Goal: Task Accomplishment & Management: Complete application form

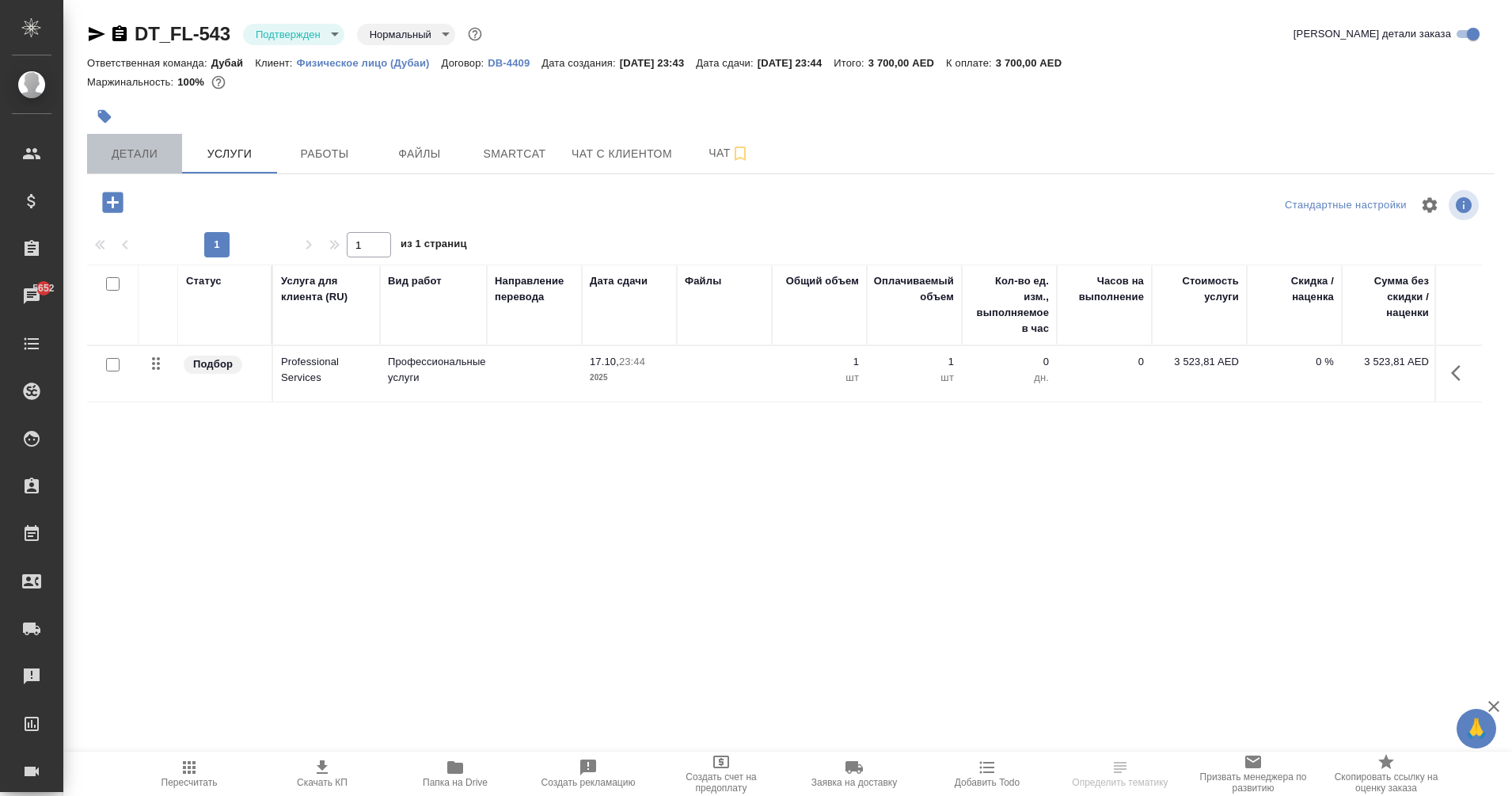
click at [112, 157] on span "Детали" at bounding box center [134, 154] width 76 height 20
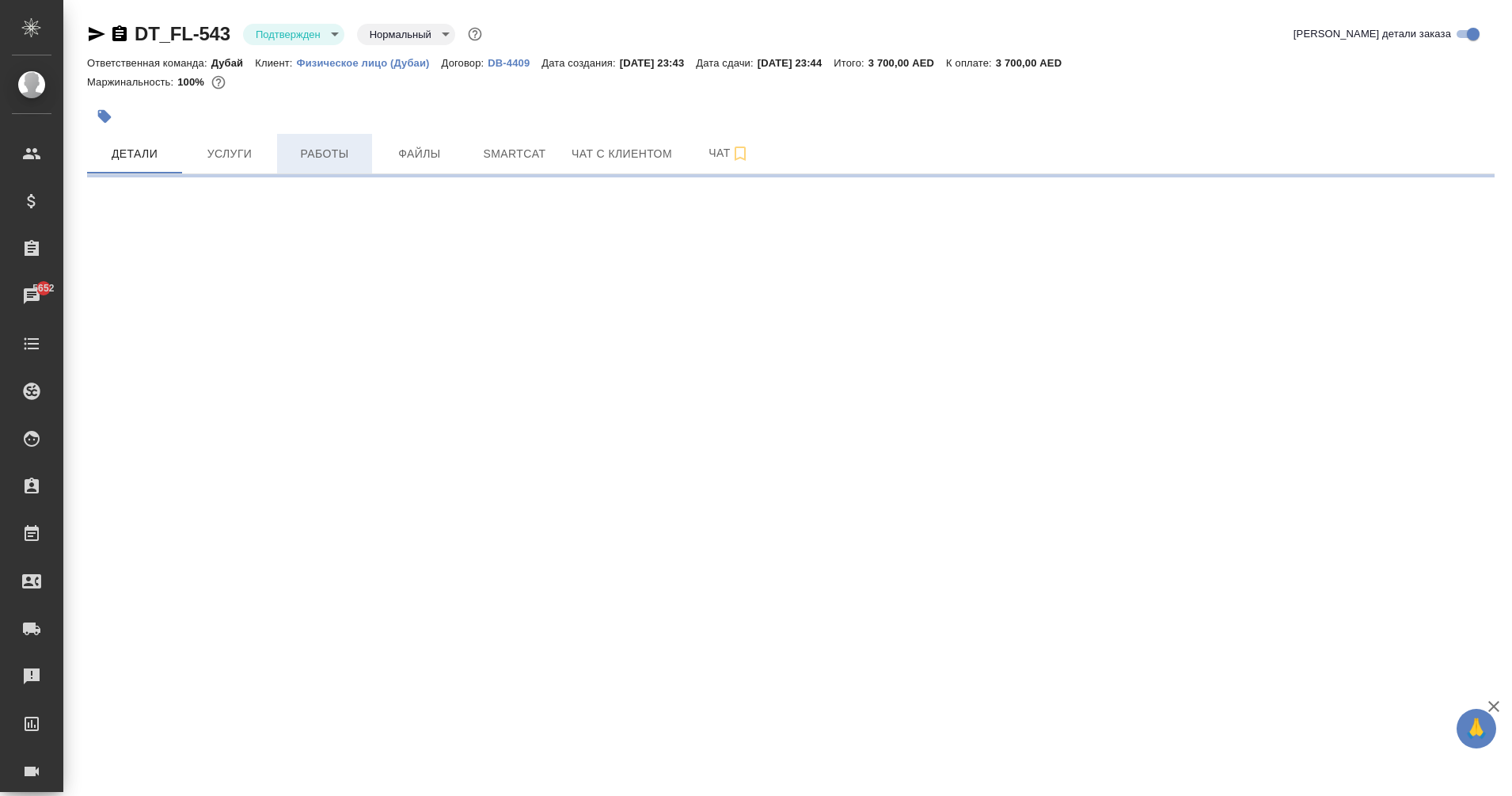
select select "RU"
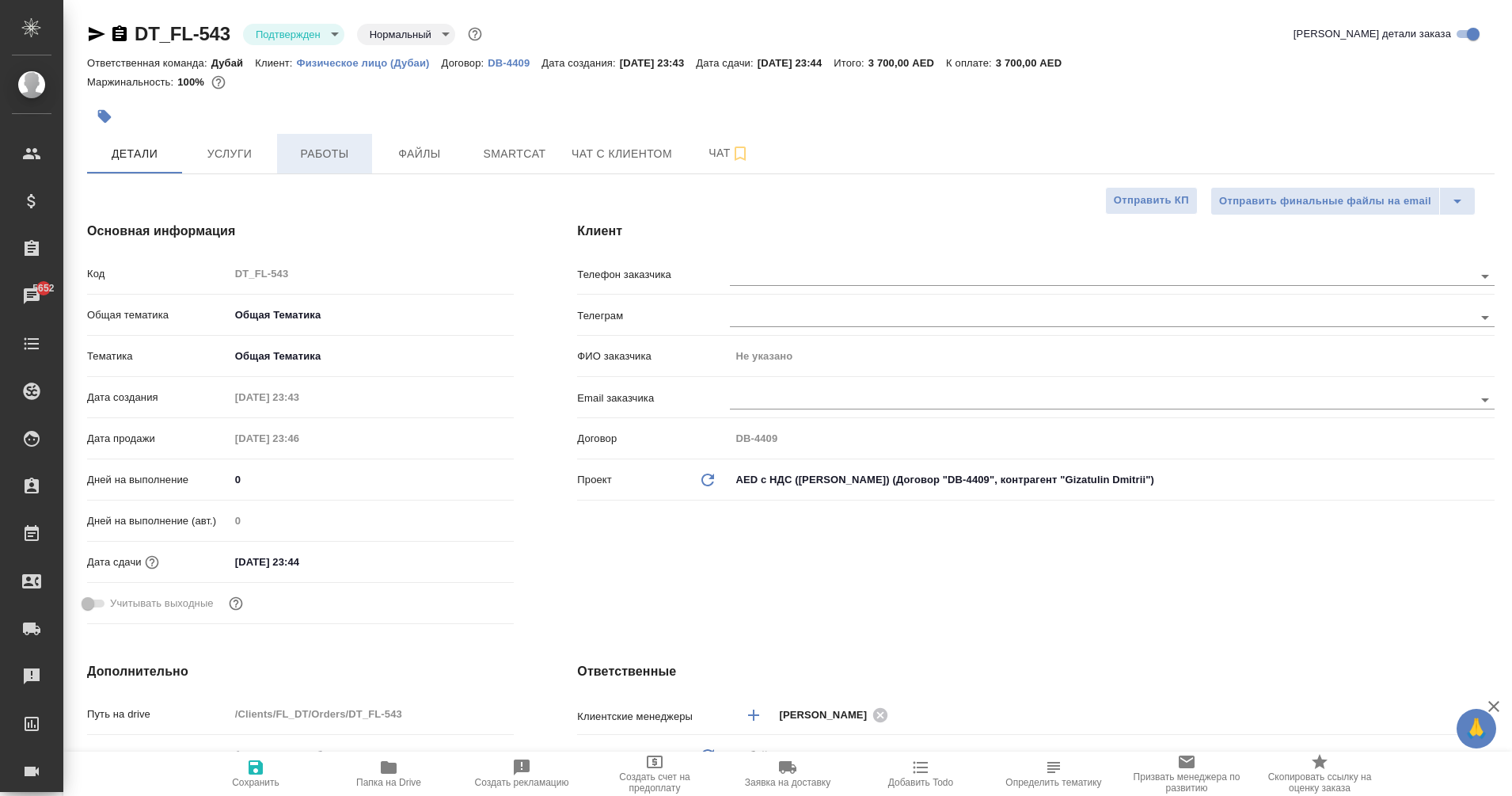
type textarea "x"
click at [217, 145] on span "Услуги" at bounding box center [229, 154] width 76 height 20
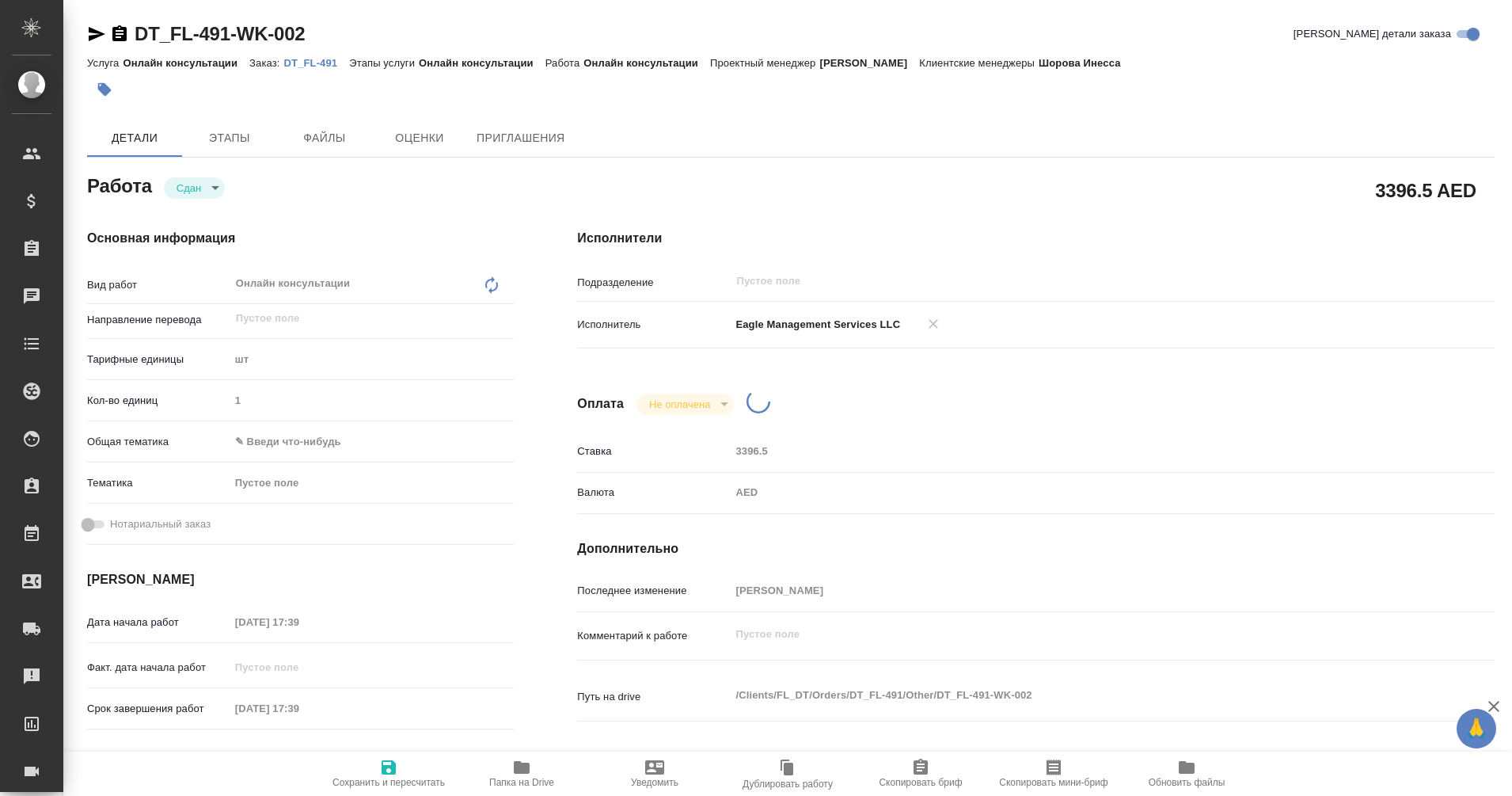
type textarea "x"
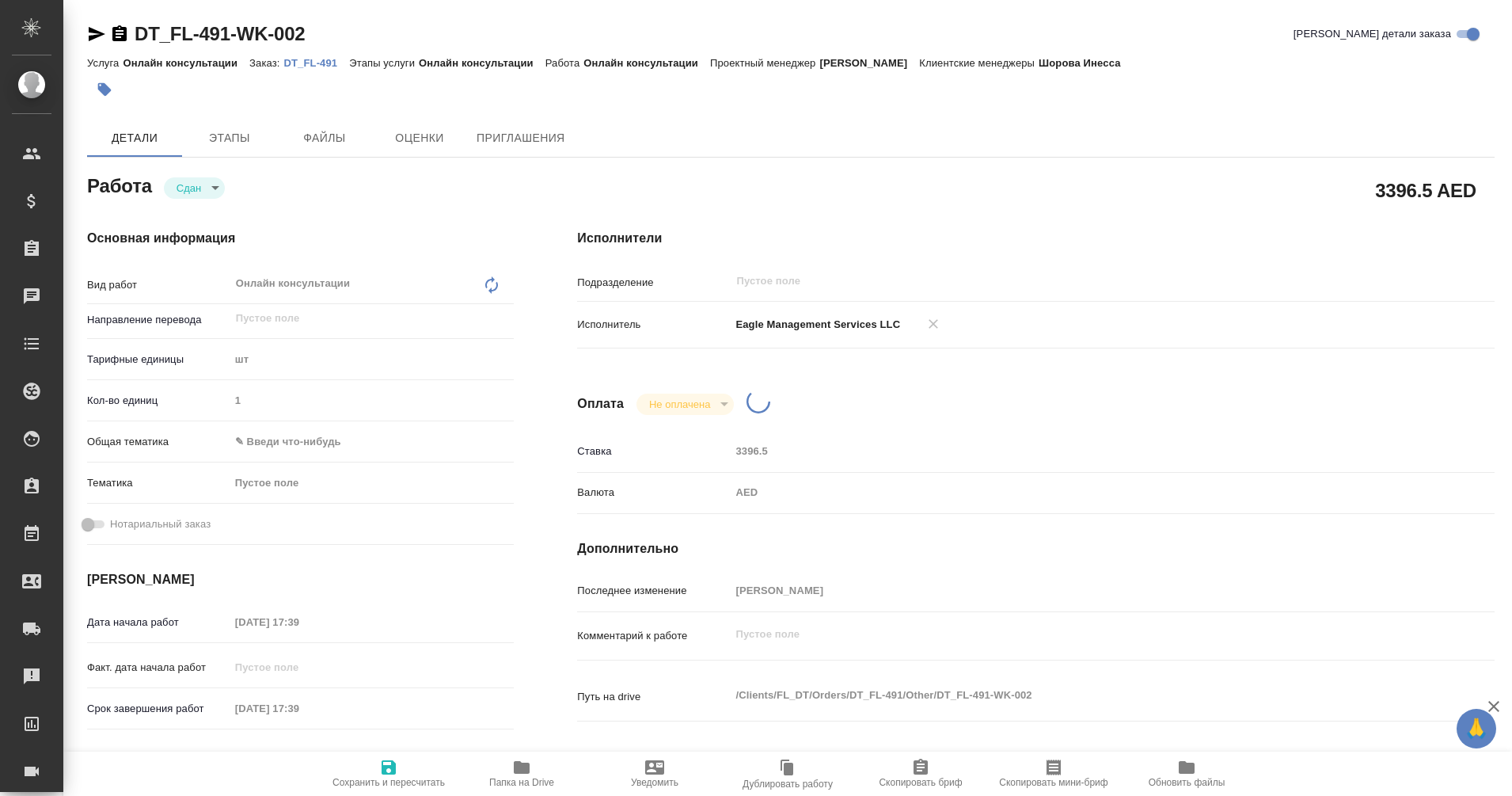
type textarea "x"
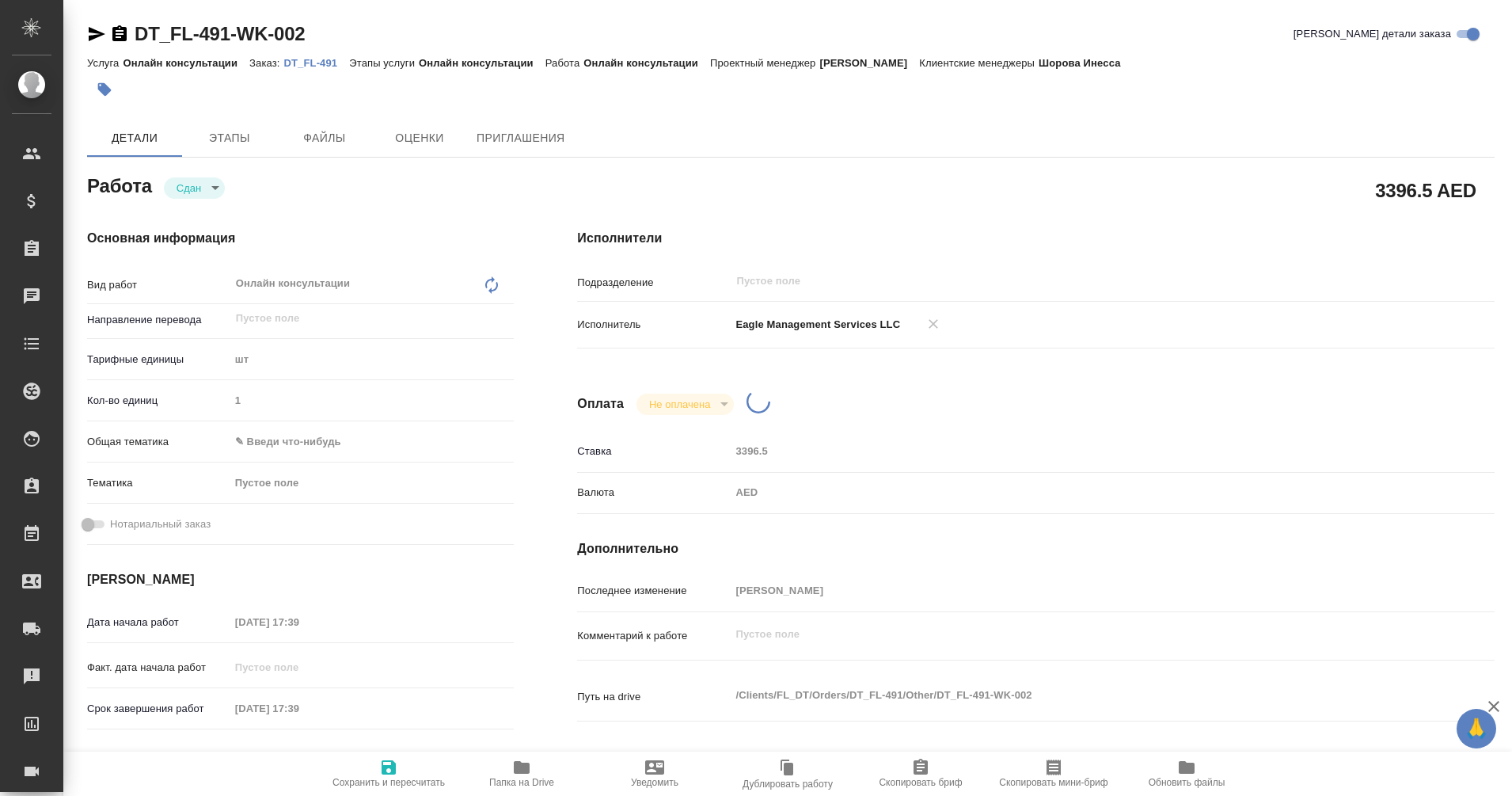
type textarea "x"
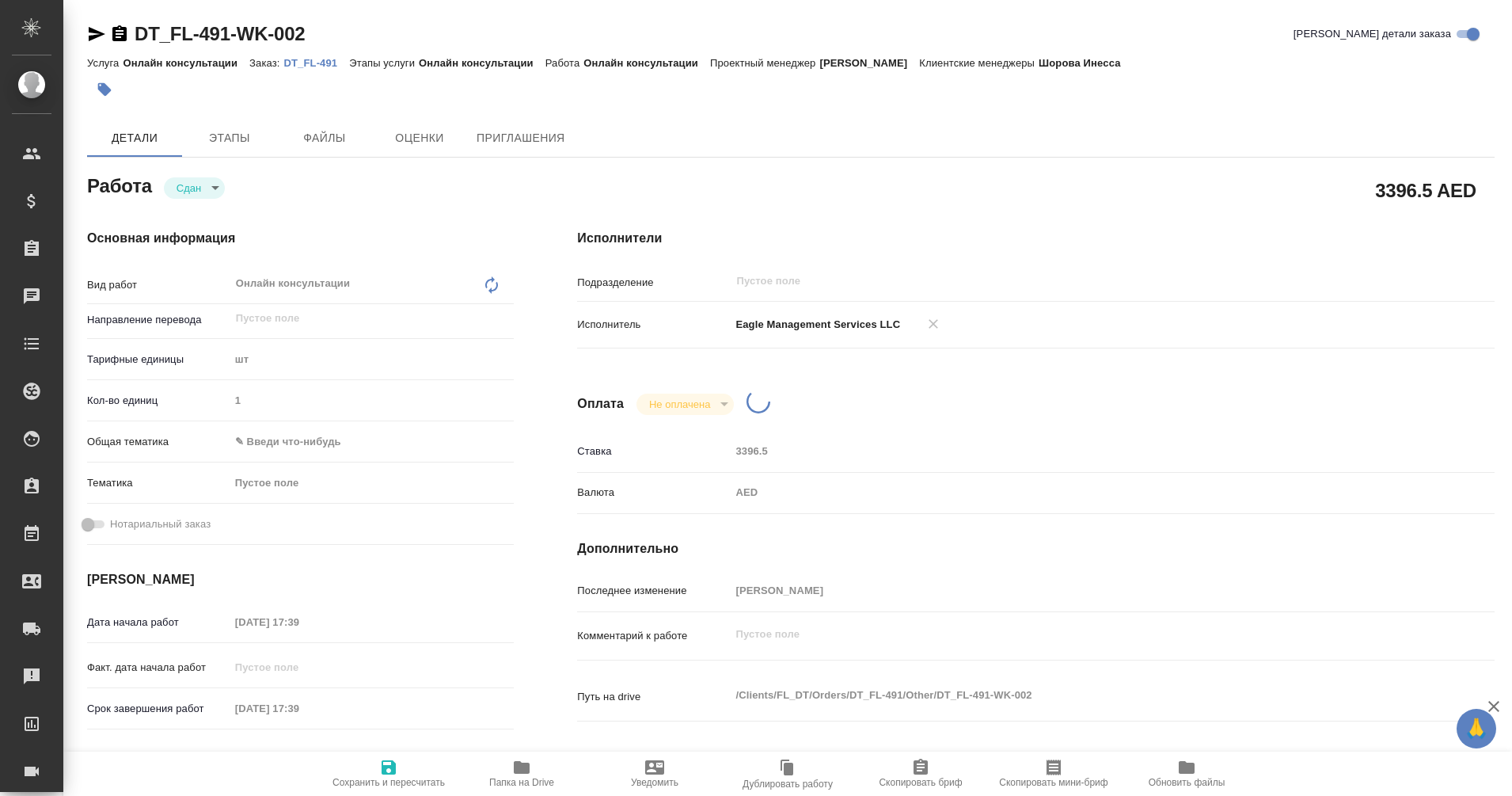
type textarea "x"
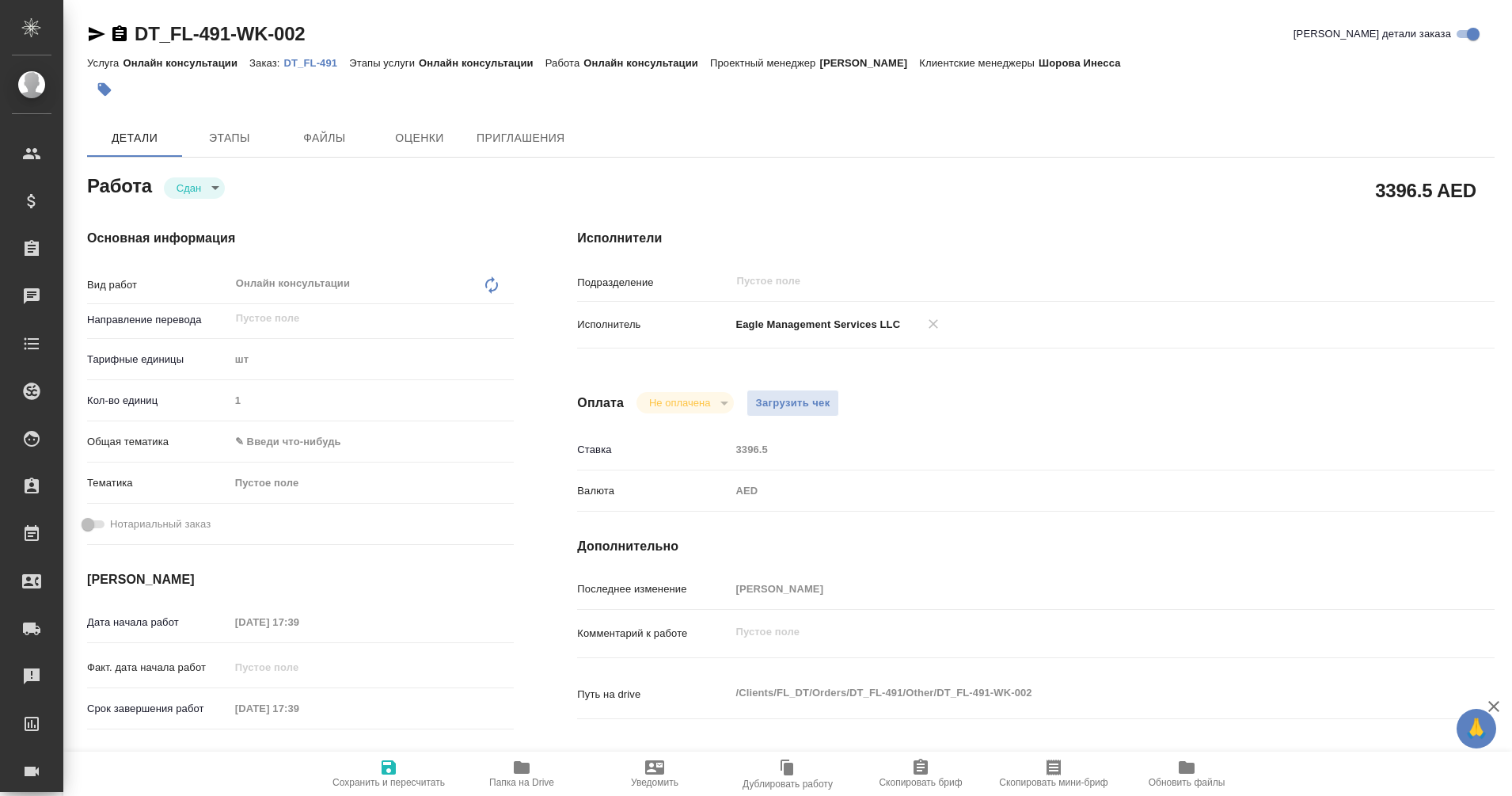
type textarea "x"
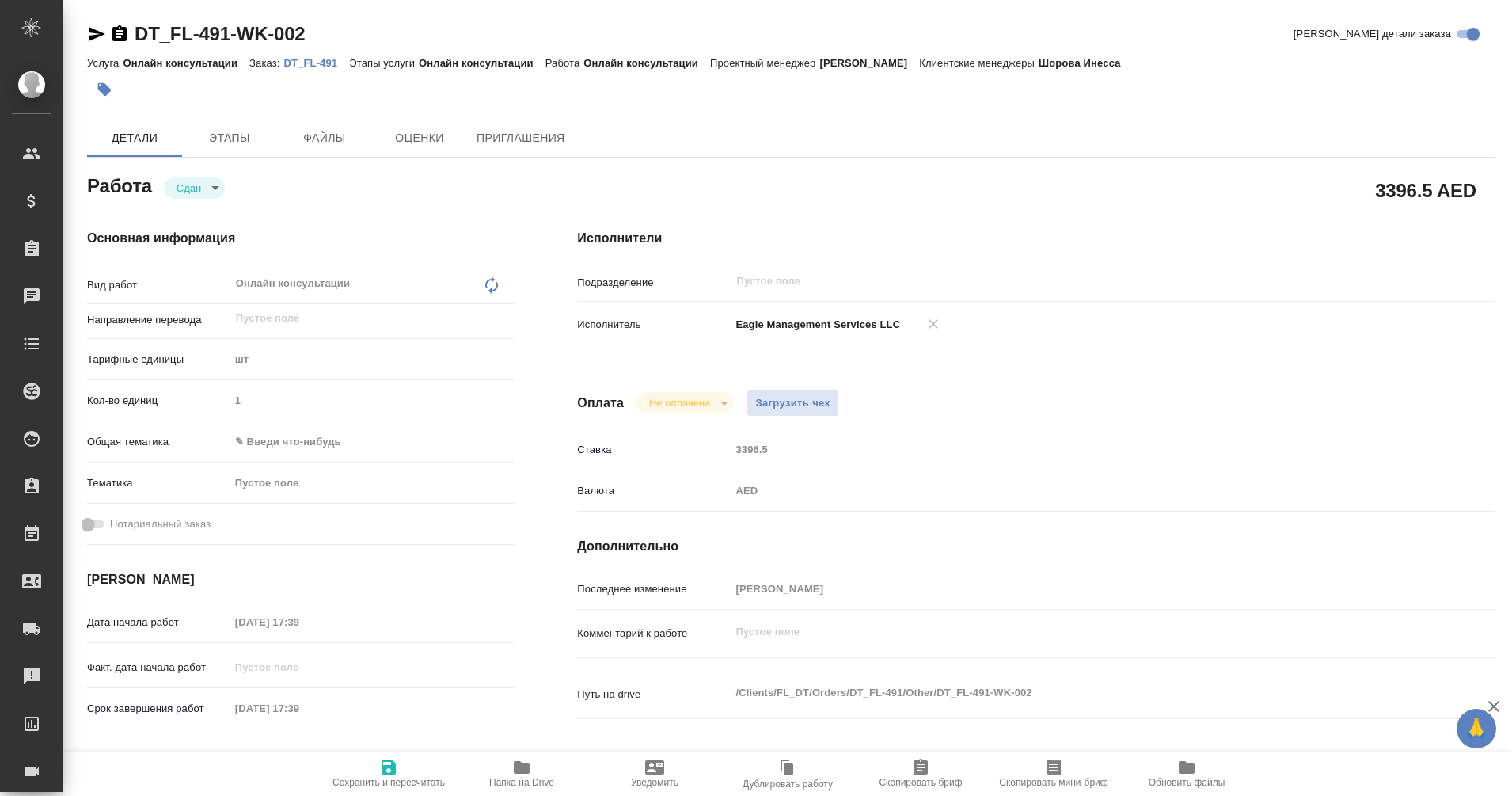
type textarea "x"
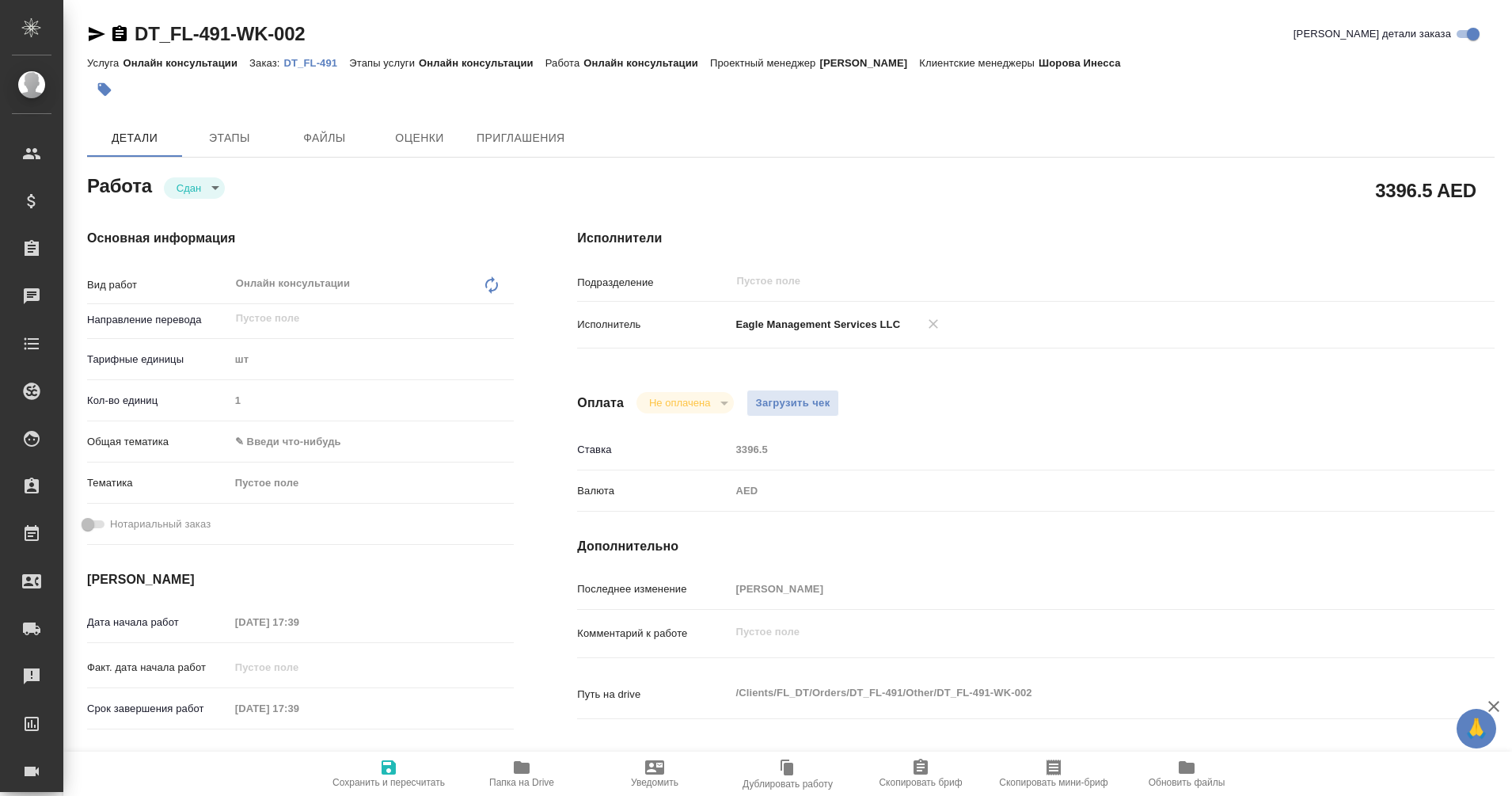
type textarea "x"
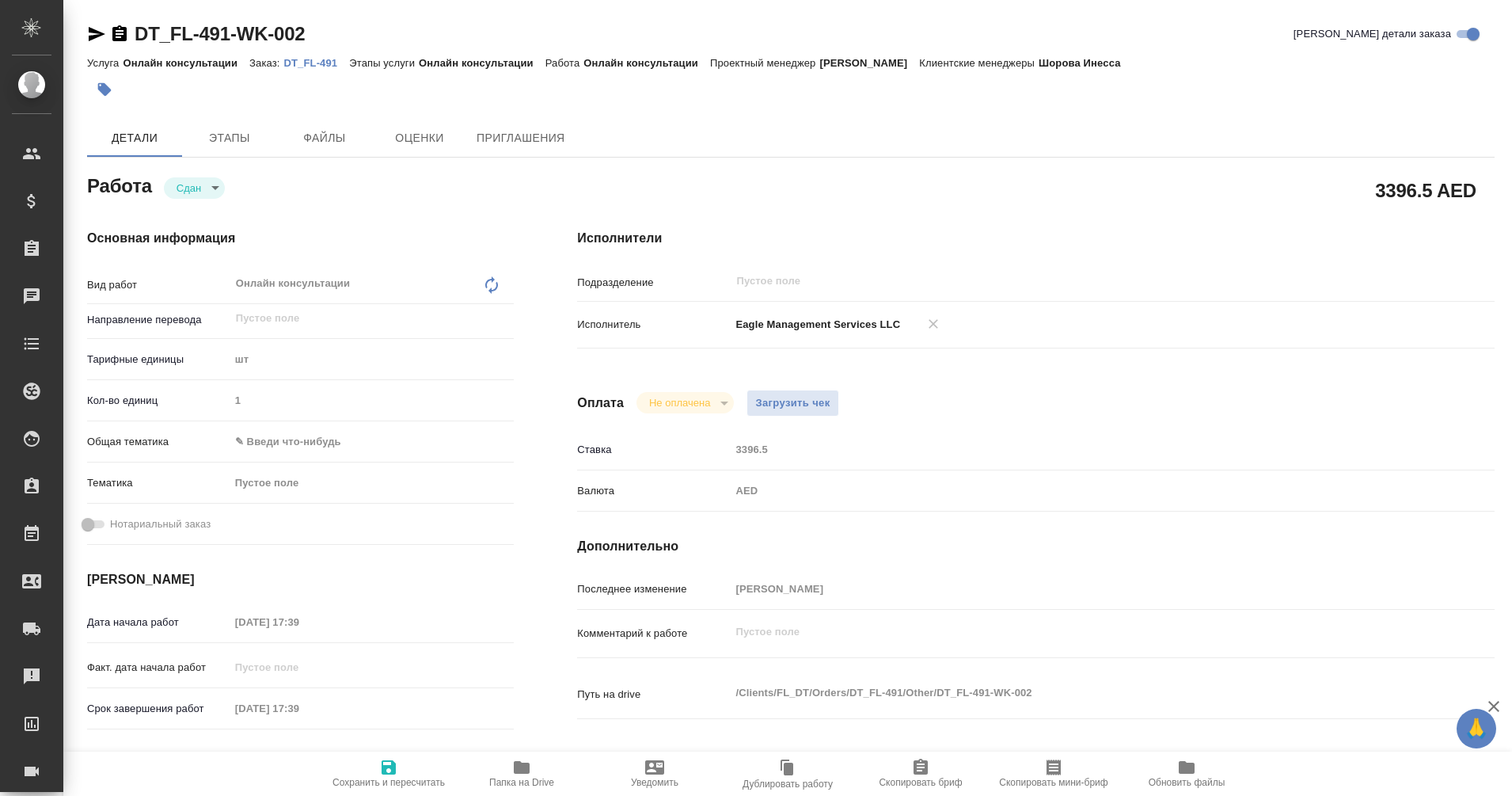
type textarea "x"
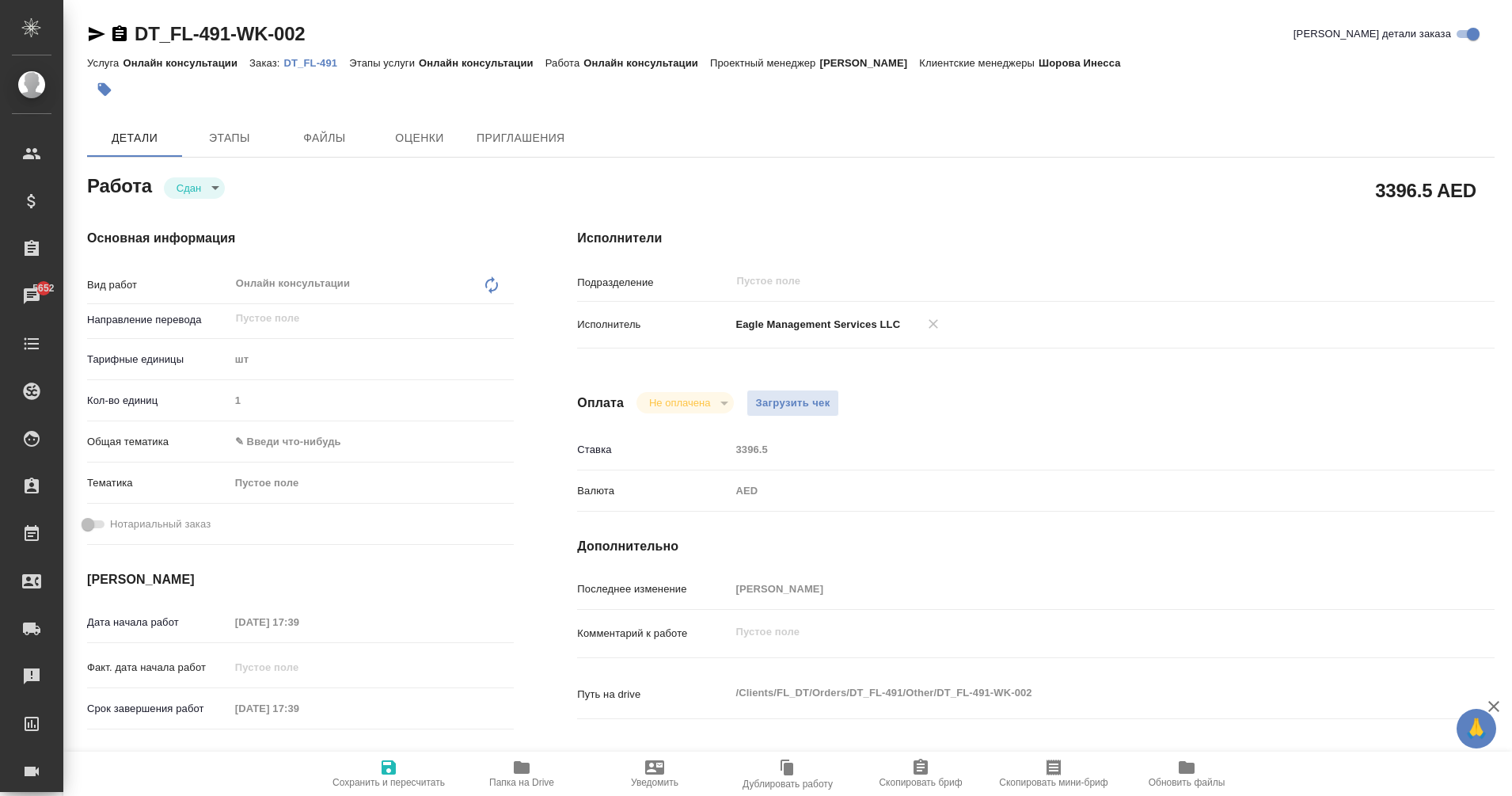
type textarea "x"
